Goal: Check status: Check status

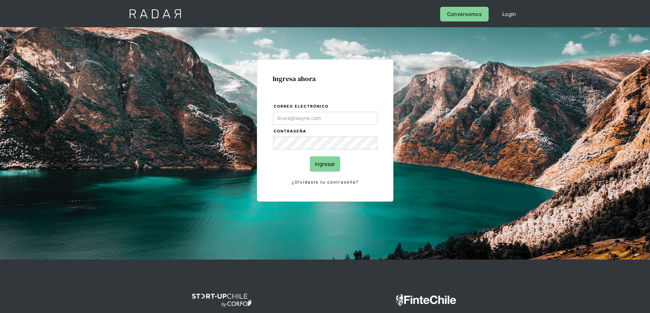
type input "[EMAIL_ADDRESS][PERSON_NAME][DOMAIN_NAME]"
click at [322, 166] on input "Ingresar" at bounding box center [325, 164] width 30 height 15
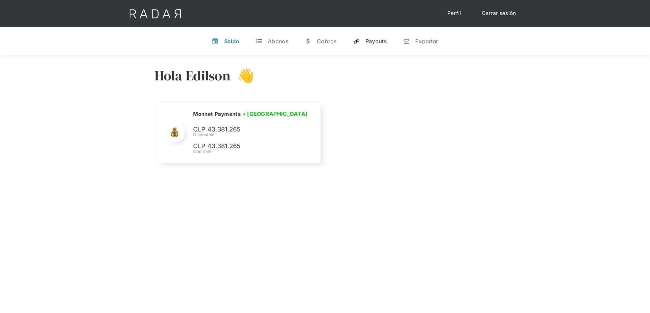
click at [385, 41] on div "Payouts" at bounding box center [375, 41] width 21 height 7
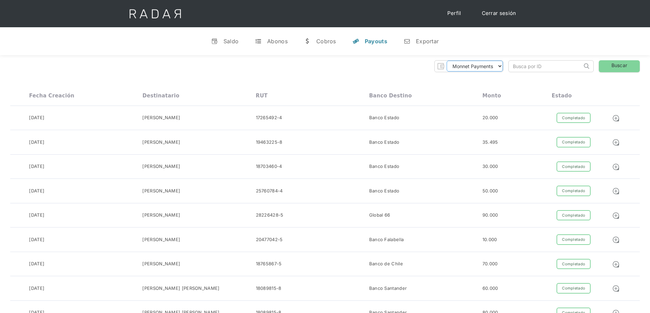
click at [476, 67] on select "Monnet Payments" at bounding box center [474, 66] width 56 height 11
click at [524, 67] on input "search" at bounding box center [545, 66] width 73 height 11
click at [562, 67] on input "search" at bounding box center [545, 66] width 73 height 11
paste input "19627731"
click at [616, 70] on link "Buscar" at bounding box center [619, 66] width 41 height 12
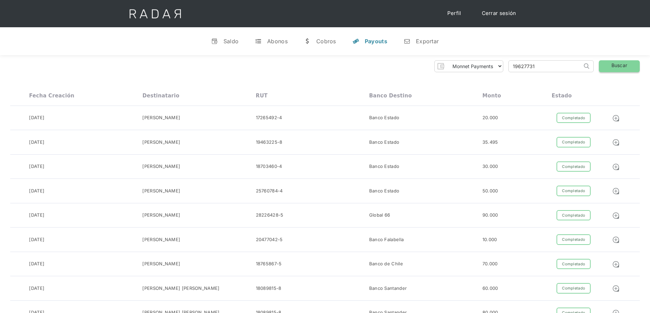
click at [616, 70] on link "Buscar" at bounding box center [619, 66] width 41 height 12
click at [268, 37] on link "t Abonos" at bounding box center [271, 41] width 44 height 18
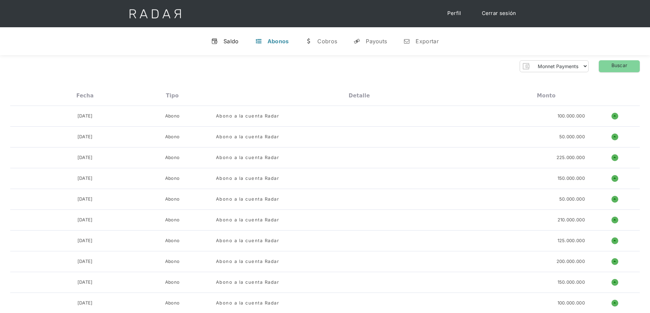
click at [228, 41] on div "Saldo" at bounding box center [230, 41] width 15 height 7
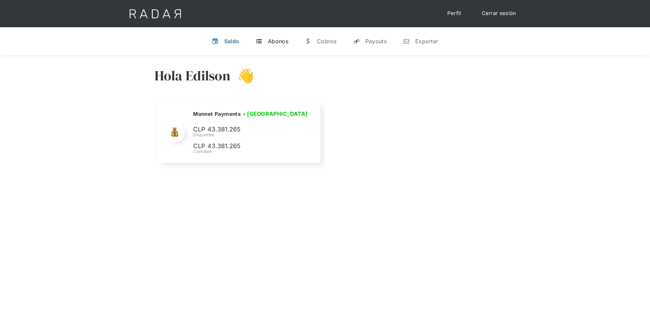
click at [268, 41] on div "Abonos" at bounding box center [278, 41] width 20 height 7
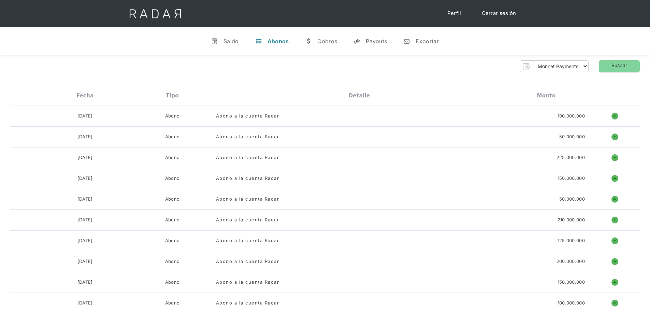
click at [310, 42] on div "w" at bounding box center [308, 41] width 7 height 7
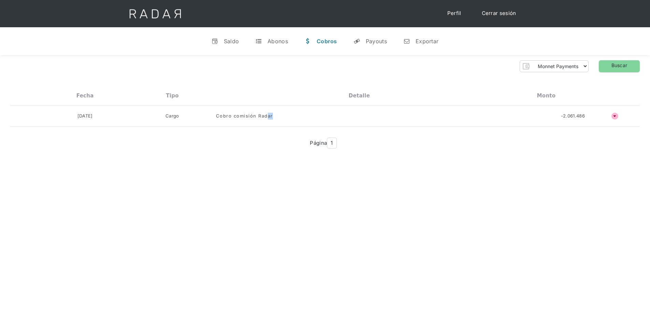
drag, startPoint x: 267, startPoint y: 117, endPoint x: 459, endPoint y: 129, distance: 192.4
click at [422, 128] on div "Fecha Tipo Detalle Monto 25-05-2022 Abono Carga a la cuenta 330.000.000 o ñ No …" at bounding box center [324, 119] width 629 height 67
click at [372, 40] on div "Payouts" at bounding box center [376, 41] width 21 height 7
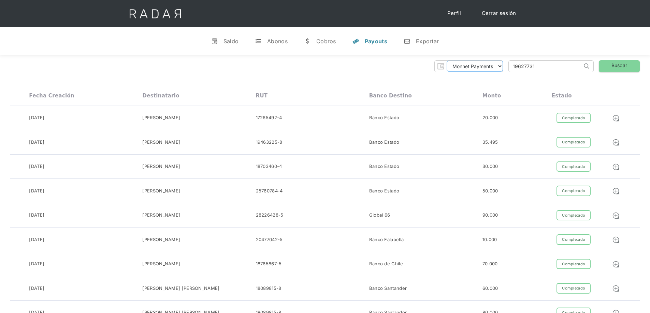
click at [478, 62] on select "Monnet Payments" at bounding box center [474, 66] width 56 height 11
click at [499, 65] on select "Monnet Payments" at bounding box center [474, 66] width 56 height 11
click at [522, 61] on input "19627731" at bounding box center [545, 66] width 73 height 11
type input "maickel"
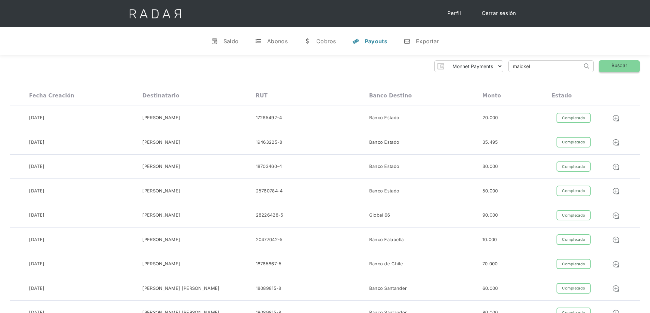
click at [621, 67] on link "Buscar" at bounding box center [619, 66] width 41 height 12
click at [477, 72] on select "Monnet Payments" at bounding box center [474, 66] width 56 height 11
click at [561, 71] on input "maickel" at bounding box center [545, 66] width 73 height 11
click at [554, 71] on input "maickel" at bounding box center [545, 66] width 73 height 11
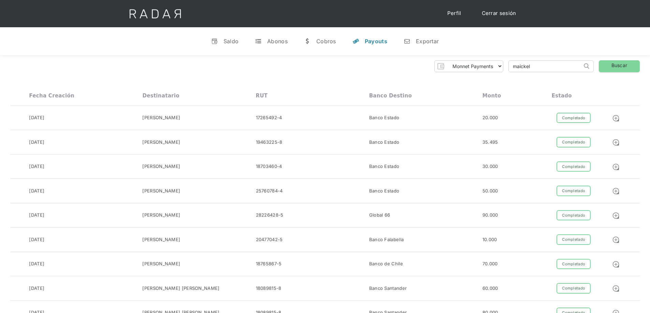
click at [554, 71] on input "maickel" at bounding box center [545, 66] width 73 height 11
type input "¿"
click at [492, 67] on select "Monnet Payments" at bounding box center [474, 66] width 56 height 11
click at [491, 67] on select "Monnet Payments" at bounding box center [474, 66] width 56 height 11
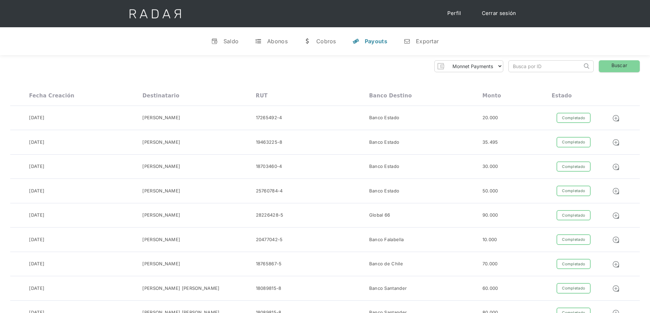
click at [587, 66] on img at bounding box center [586, 65] width 5 height 5
click at [581, 63] on form "Search" at bounding box center [550, 66] width 85 height 12
click at [416, 39] on div "Exportar" at bounding box center [427, 41] width 23 height 7
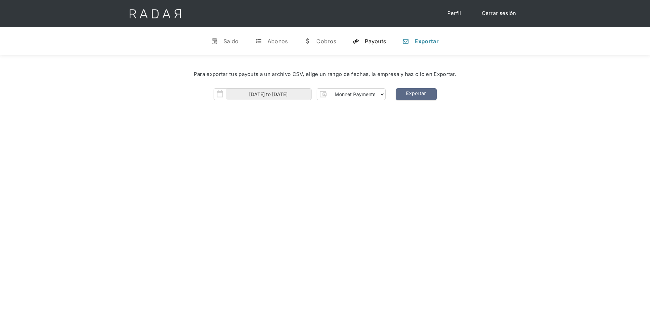
click at [380, 41] on div "Payouts" at bounding box center [375, 41] width 21 height 7
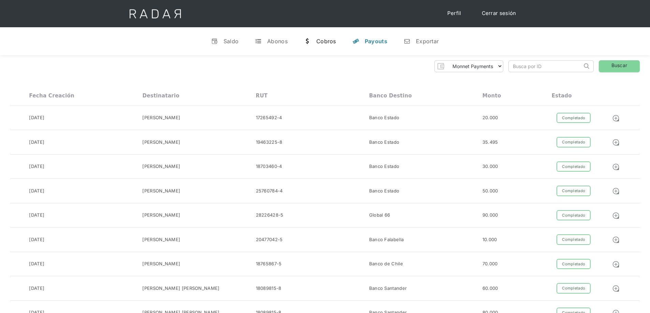
click at [335, 45] on link "w Cobros" at bounding box center [319, 41] width 43 height 18
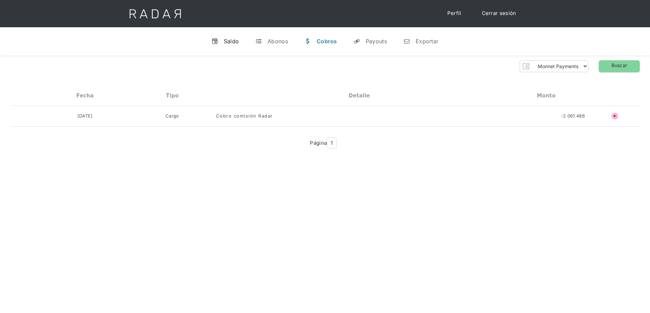
click at [232, 42] on div "Saldo" at bounding box center [231, 41] width 15 height 7
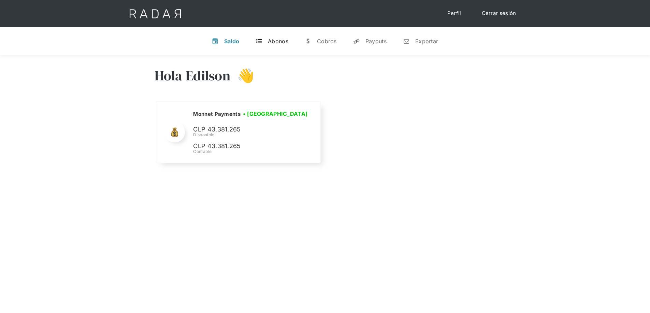
click at [255, 48] on link "t Abonos" at bounding box center [272, 41] width 44 height 18
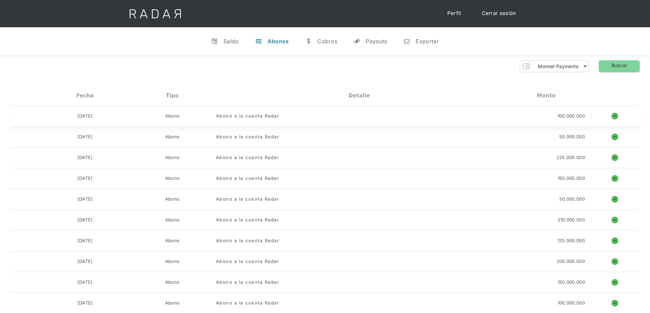
click at [115, 120] on div "19-08-2025 Abono Abono a la cuenta Radar 100.000.000 o ñ" at bounding box center [324, 116] width 629 height 21
click at [307, 41] on div "w" at bounding box center [308, 41] width 7 height 7
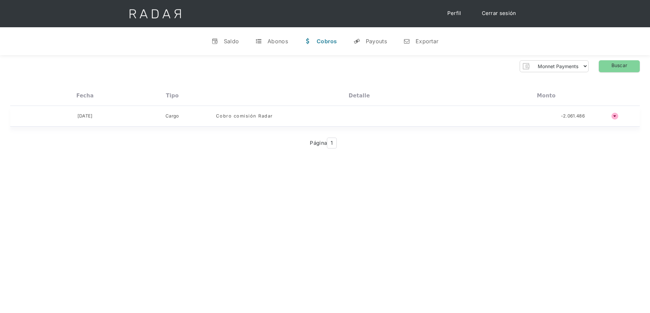
click at [472, 113] on div "Cobro comisión Radar" at bounding box center [359, 116] width 286 height 7
click at [518, 119] on div "03-04-2024 Cargo Cobro comisión Radar -2.061.486 o ñ" at bounding box center [324, 116] width 629 height 21
drag, startPoint x: 600, startPoint y: 118, endPoint x: 610, endPoint y: 114, distance: 11.3
click at [602, 117] on div "o ñ" at bounding box center [615, 116] width 50 height 7
click at [610, 114] on div "o ñ" at bounding box center [615, 116] width 50 height 7
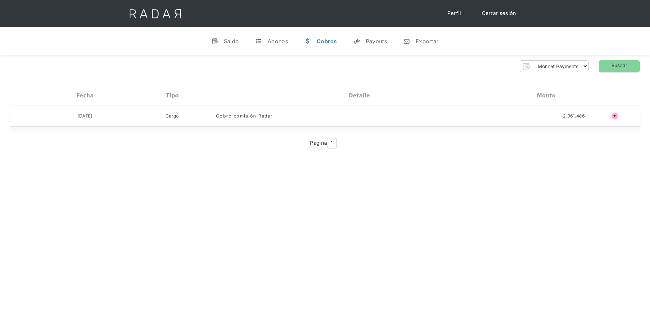
click at [612, 114] on div "o ñ" at bounding box center [615, 116] width 50 height 7
click at [366, 41] on div "Payouts" at bounding box center [376, 41] width 21 height 7
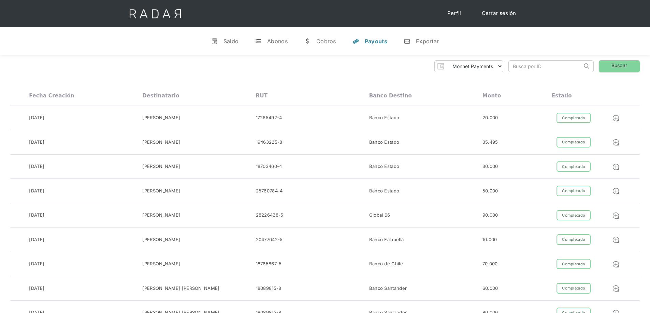
click at [532, 67] on input "search" at bounding box center [545, 66] width 73 height 11
click at [577, 114] on div "Completado" at bounding box center [573, 118] width 34 height 11
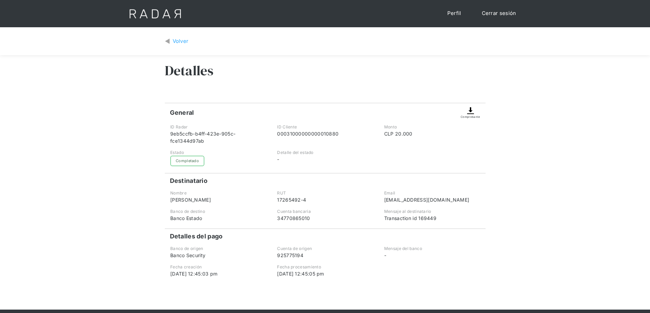
click at [180, 41] on div "Volver" at bounding box center [181, 42] width 16 height 8
